Goal: Book appointment/travel/reservation

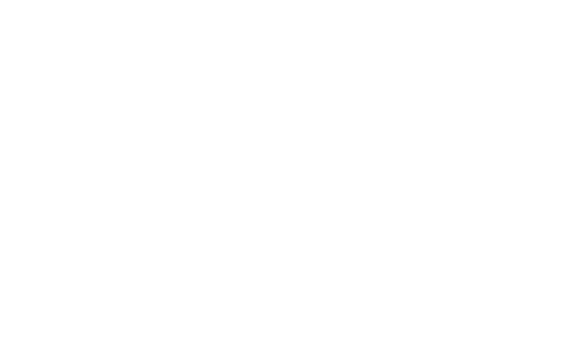
click at [105, 154] on span "Familienhotels" at bounding box center [83, 151] width 60 height 11
click at [501, 115] on div at bounding box center [412, 87] width 253 height 142
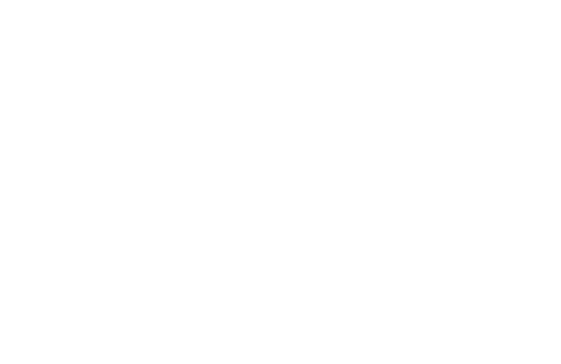
click at [336, 90] on div "Meine Wünsche" at bounding box center [310, 92] width 57 height 9
click at [260, 172] on div at bounding box center [258, 175] width 11 height 11
click at [316, 285] on div "übernehmen" at bounding box center [281, 296] width 318 height 22
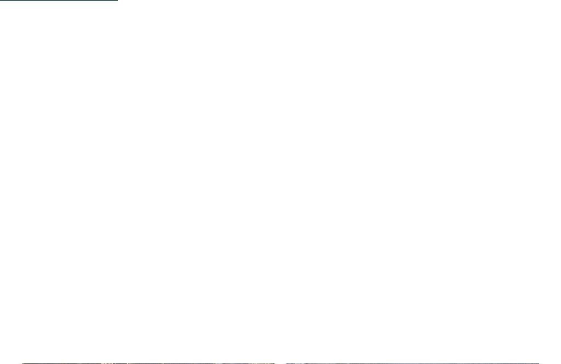
scroll to position [341, 0]
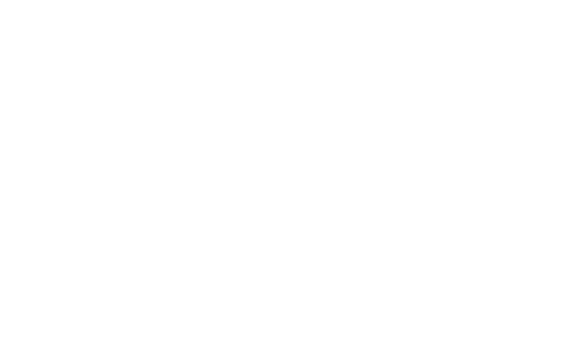
click at [482, 88] on div at bounding box center [412, 62] width 253 height 142
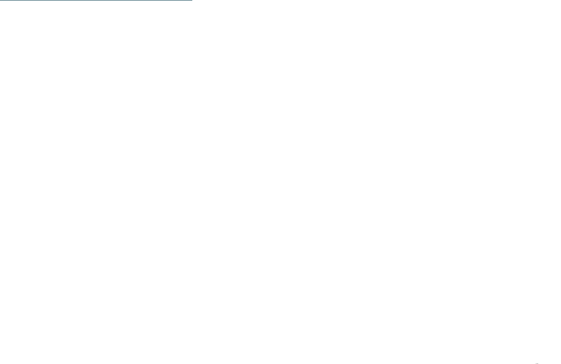
scroll to position [1238, 0]
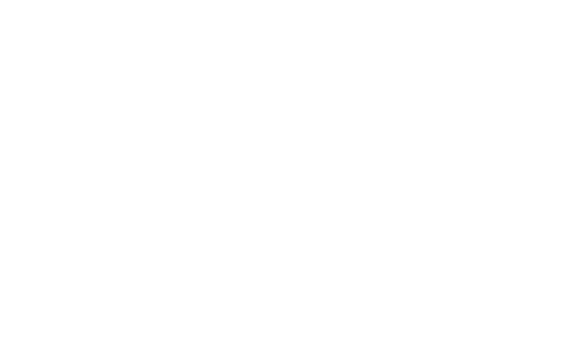
click at [207, 159] on div at bounding box center [148, 120] width 253 height 142
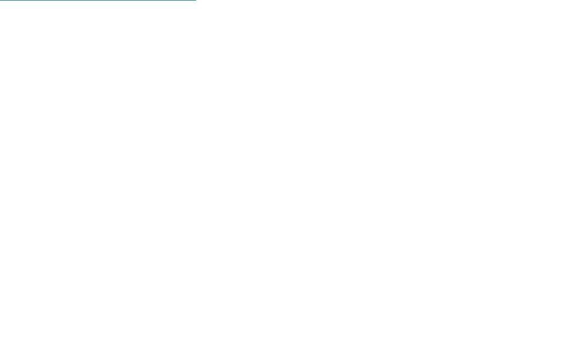
scroll to position [1312, 0]
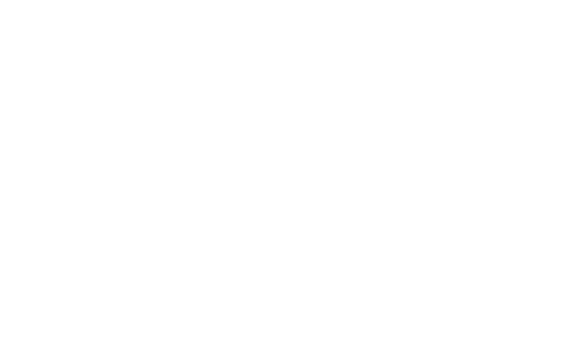
click at [536, 144] on icon at bounding box center [538, 154] width 30 height 25
